Goal: Book appointment/travel/reservation

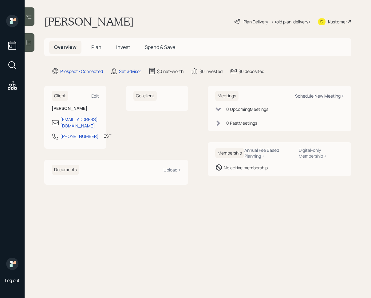
click at [321, 97] on div "Schedule New Meeting +" at bounding box center [319, 96] width 49 height 6
select select "round-[PERSON_NAME]"
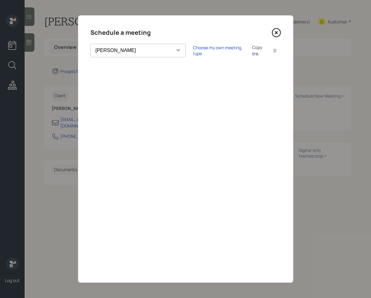
click at [275, 30] on icon at bounding box center [276, 32] width 9 height 9
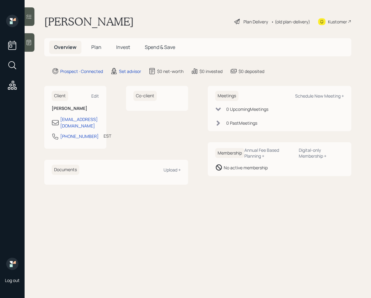
click at [34, 46] on div at bounding box center [30, 42] width 10 height 18
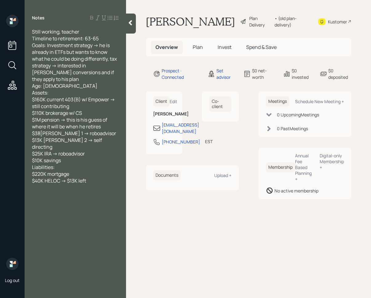
click at [131, 28] on div at bounding box center [131, 24] width 10 height 20
